Goal: Find specific fact: Find specific fact

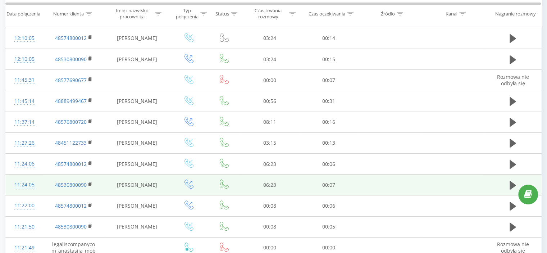
scroll to position [144, 0]
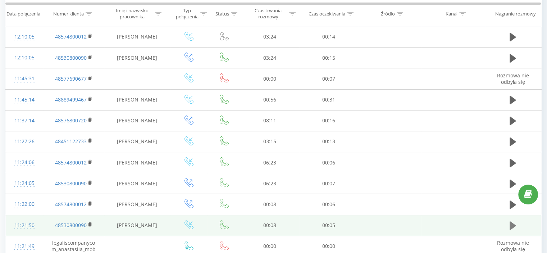
click at [512, 225] on icon at bounding box center [512, 225] width 6 height 9
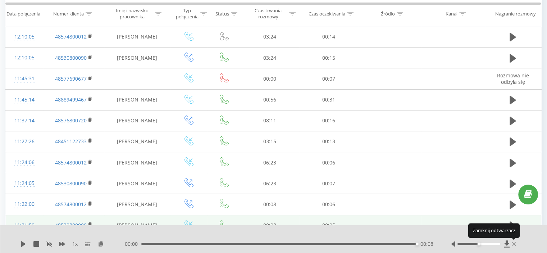
click at [515, 243] on icon at bounding box center [513, 244] width 4 height 6
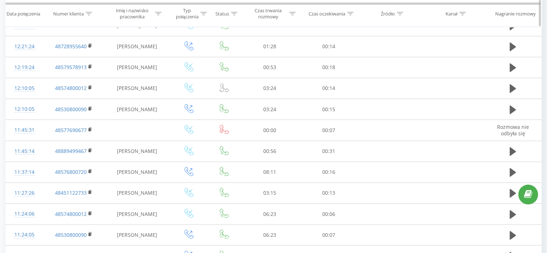
scroll to position [0, 0]
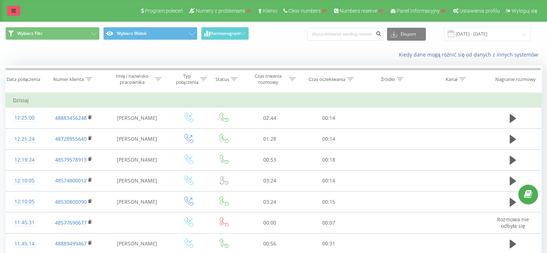
click at [14, 9] on icon at bounding box center [14, 10] width 4 height 5
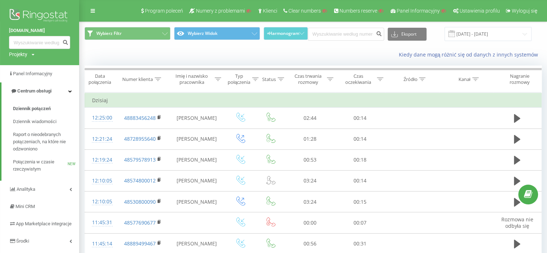
drag, startPoint x: 4, startPoint y: 29, endPoint x: 57, endPoint y: 29, distance: 53.5
click at [57, 29] on div "[DOMAIN_NAME] Projekty Wyszukiwanie" at bounding box center [39, 32] width 79 height 65
copy link "[DOMAIN_NAME]"
